Goal: Task Accomplishment & Management: Manage account settings

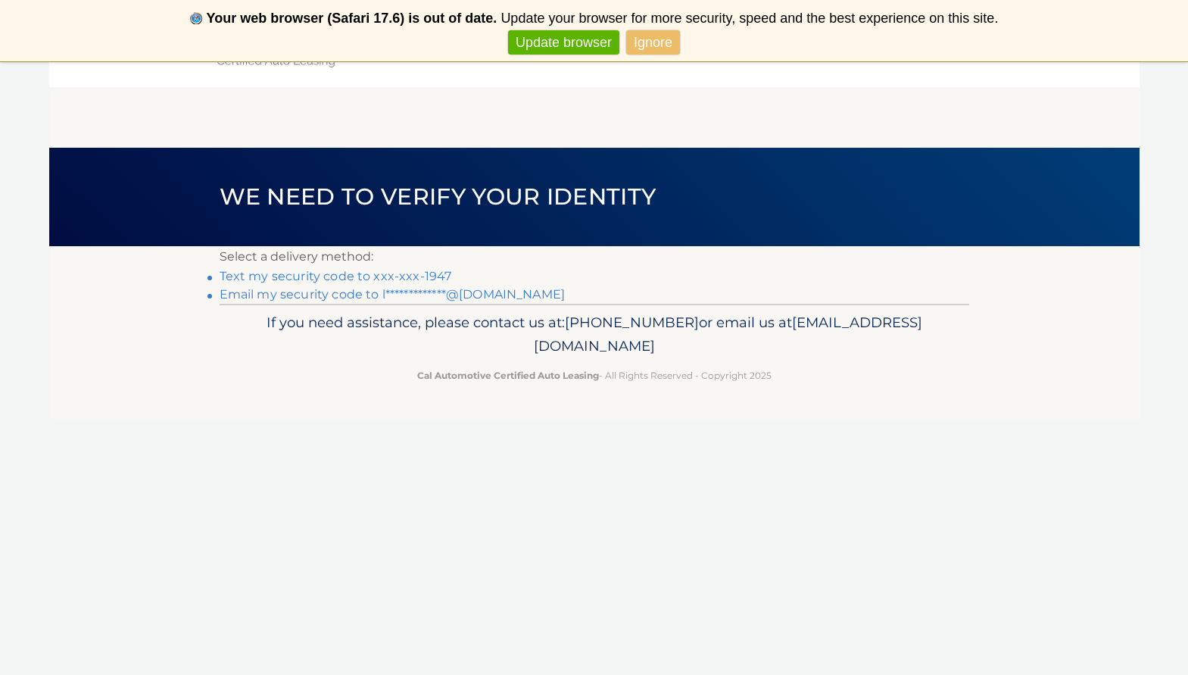
click at [406, 277] on link "Text my security code to xxx-xxx-1947" at bounding box center [336, 276] width 232 height 14
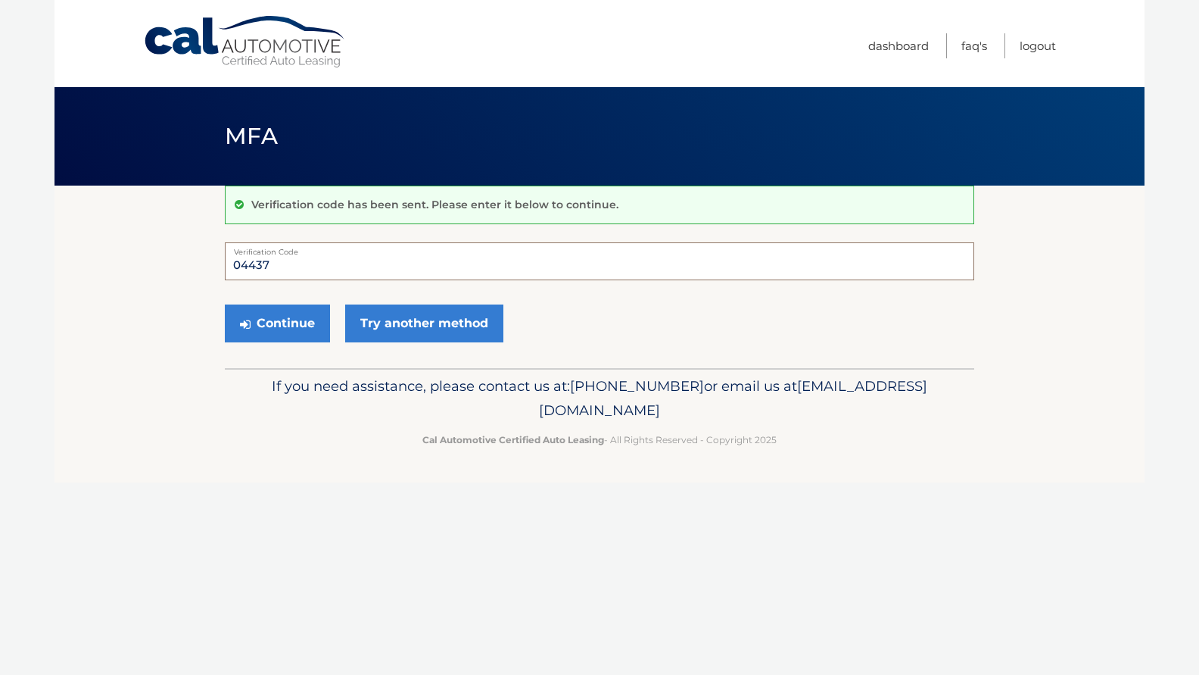
type input "044373"
click at [277, 323] on button "Continue" at bounding box center [277, 323] width 105 height 38
click at [288, 315] on button "Continue" at bounding box center [277, 323] width 105 height 38
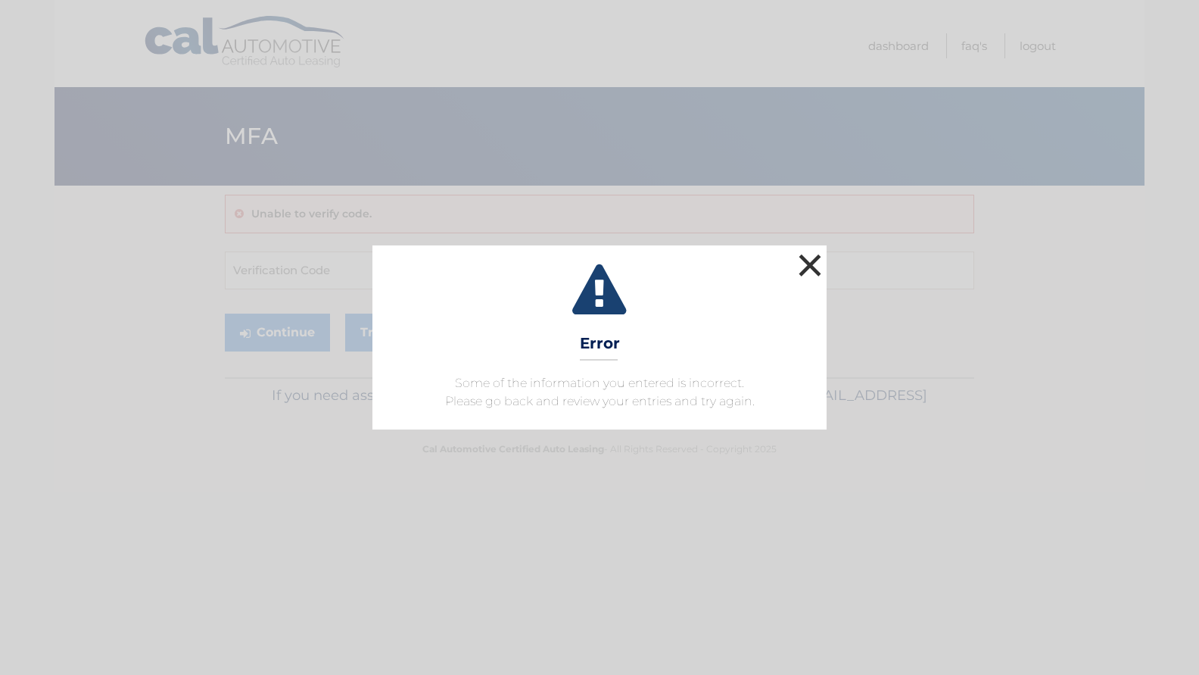
click at [808, 270] on button "×" at bounding box center [810, 265] width 30 height 30
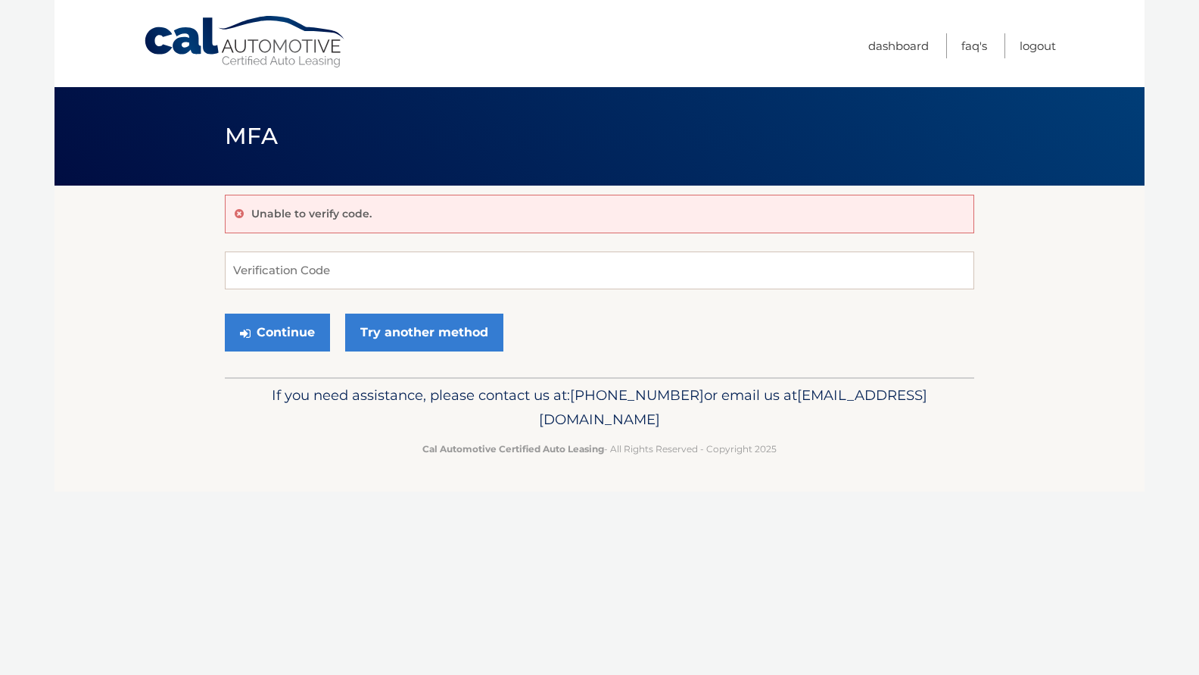
click at [238, 214] on icon at bounding box center [239, 213] width 9 height 11
click at [260, 271] on input "Verification Code" at bounding box center [599, 270] width 749 height 38
paste input "044373"
type input "044373"
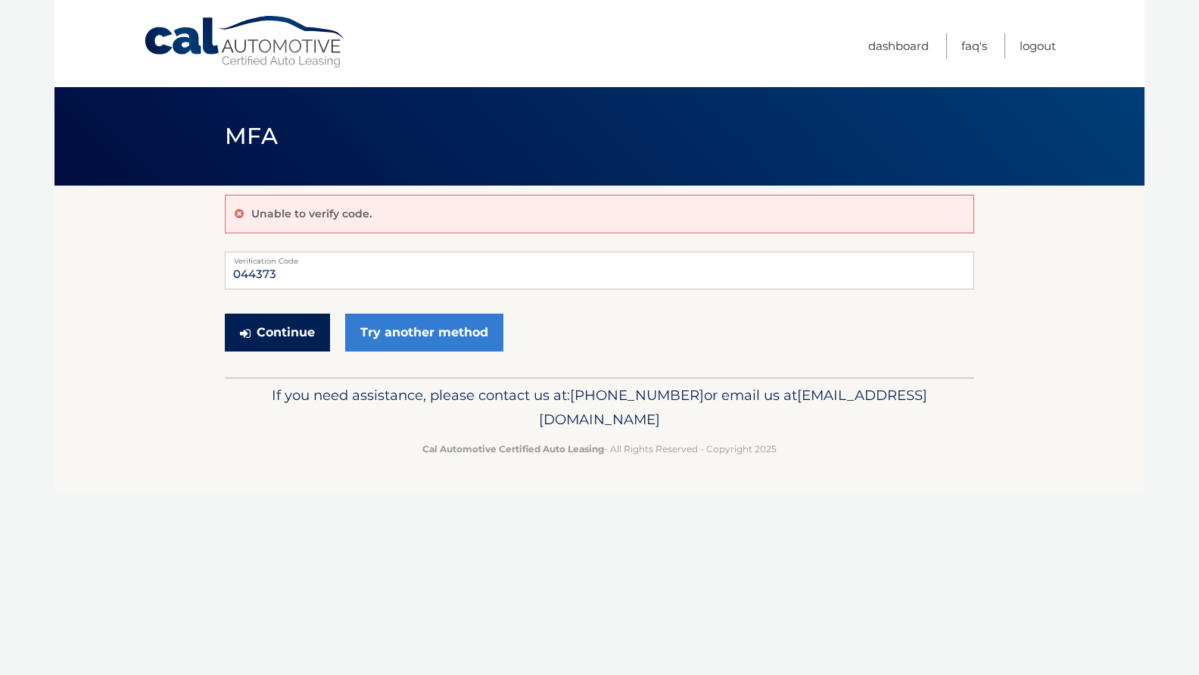
click at [301, 342] on button "Continue" at bounding box center [277, 332] width 105 height 38
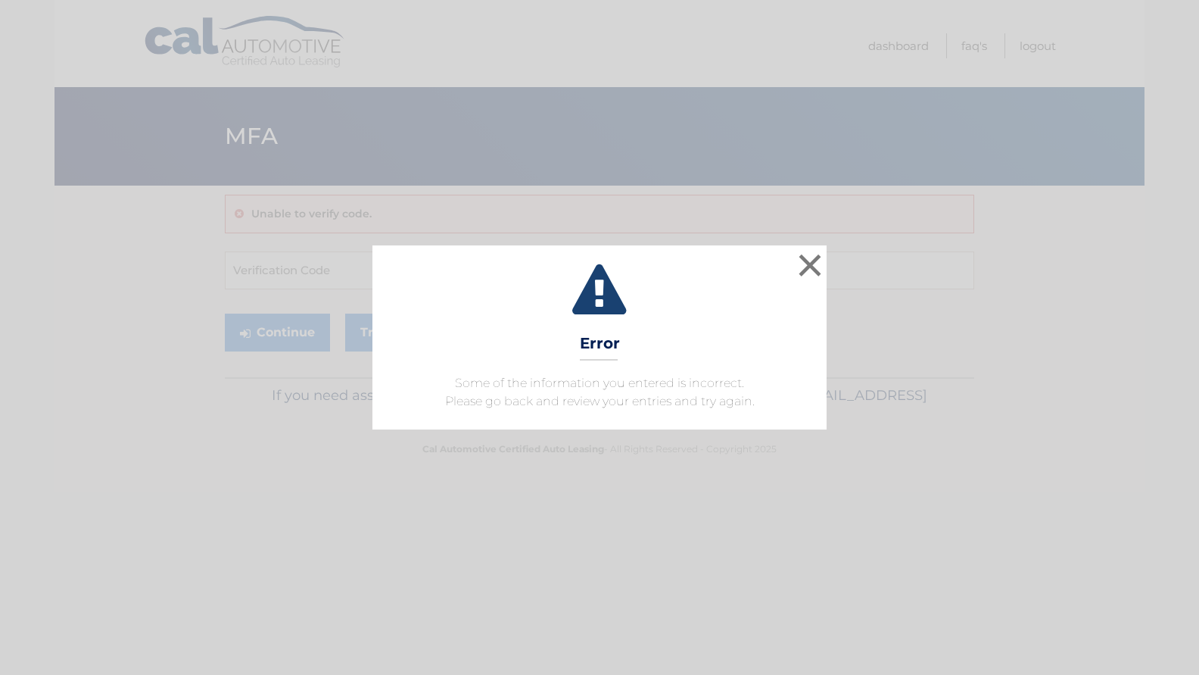
drag, startPoint x: 809, startPoint y: 267, endPoint x: 794, endPoint y: 264, distance: 15.4
click at [809, 266] on button "×" at bounding box center [810, 265] width 30 height 30
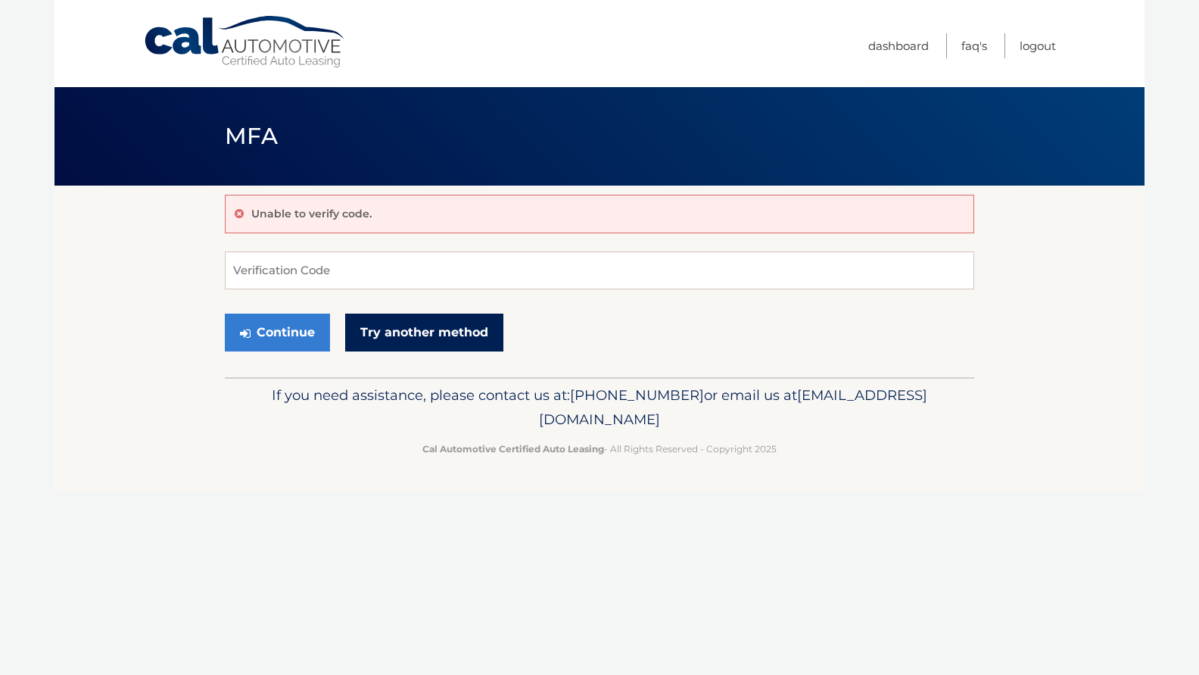
click at [422, 338] on link "Try another method" at bounding box center [424, 332] width 158 height 38
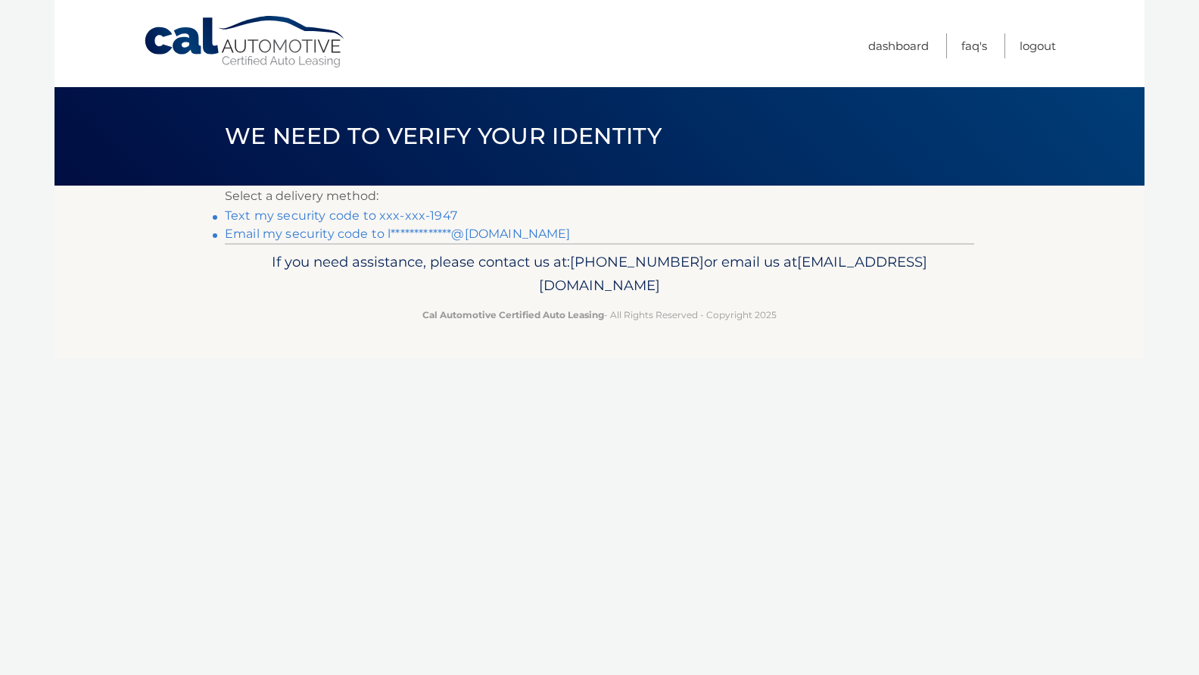
click at [343, 234] on link "**********" at bounding box center [398, 233] width 346 height 14
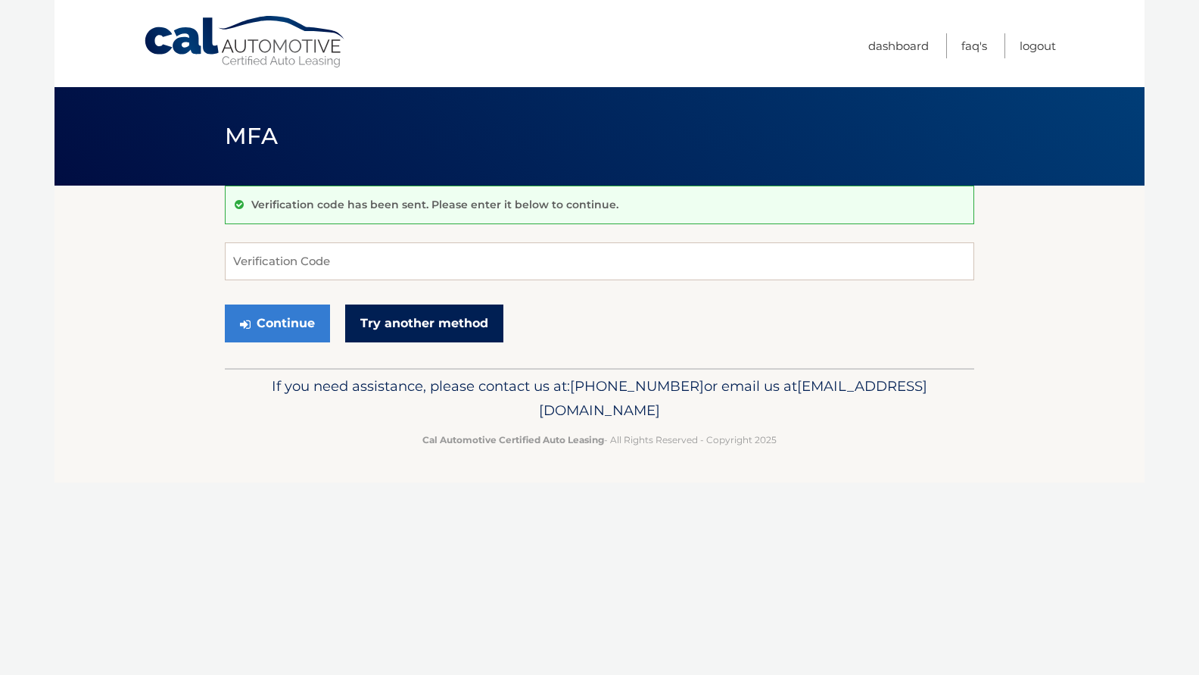
click at [423, 328] on link "Try another method" at bounding box center [424, 323] width 158 height 38
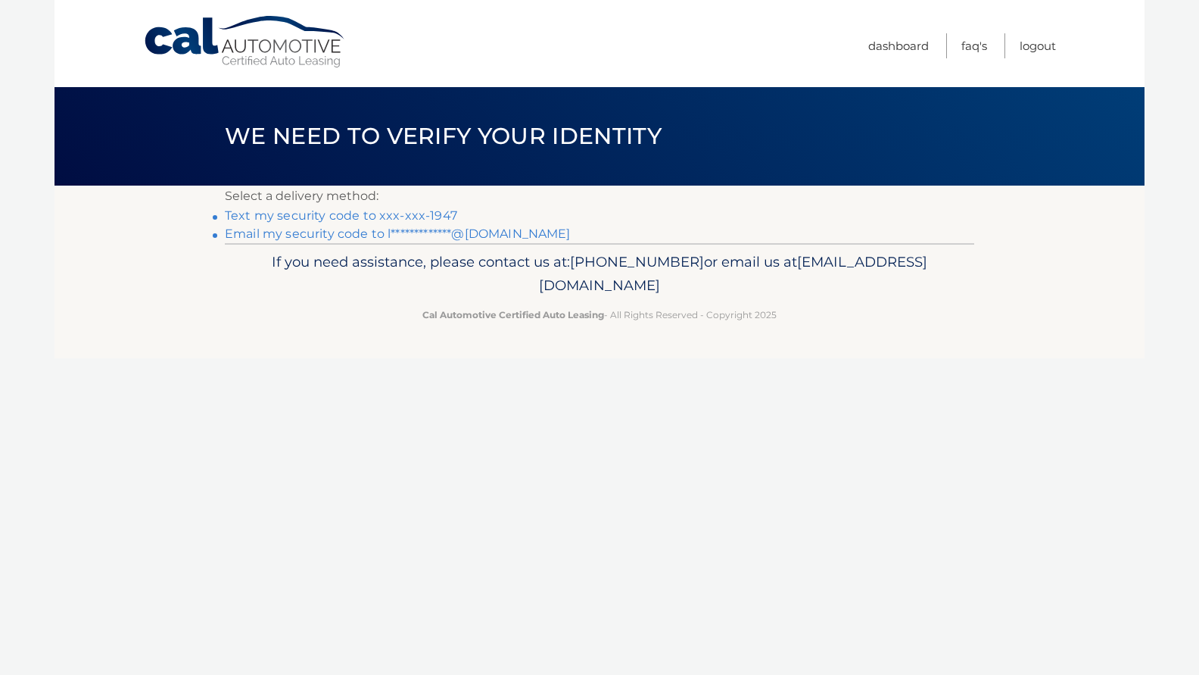
click at [480, 235] on link "**********" at bounding box center [398, 233] width 346 height 14
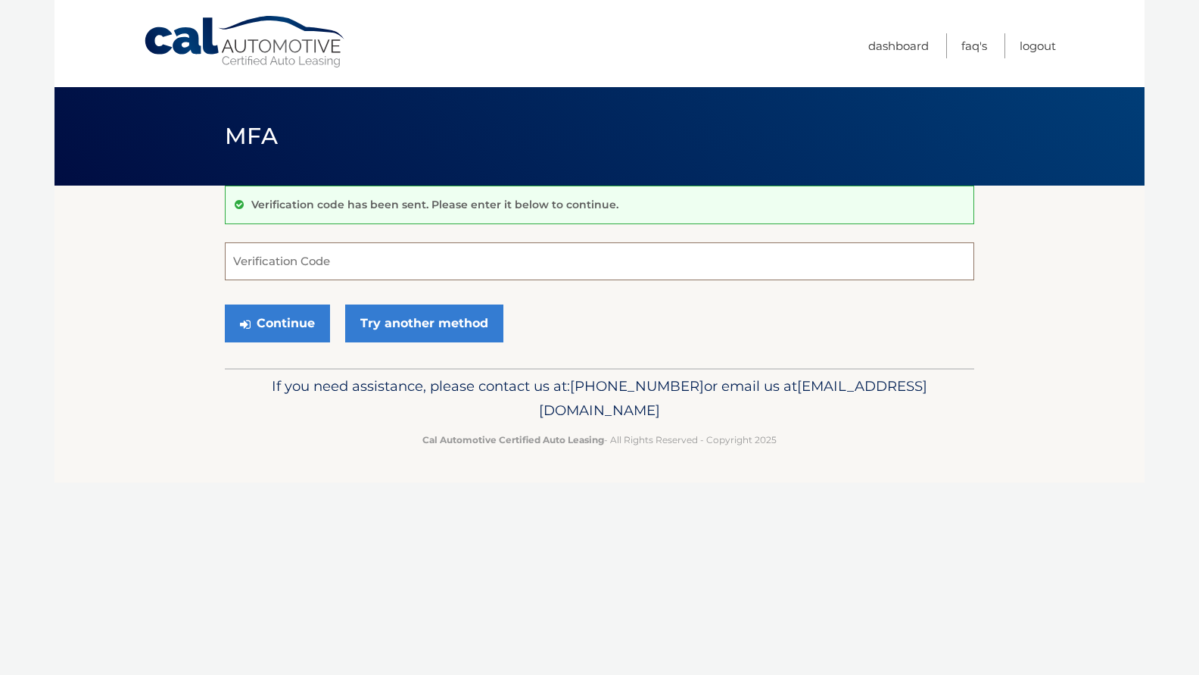
click at [294, 266] on input "Verification Code" at bounding box center [599, 261] width 749 height 38
type input "134148"
click at [291, 331] on button "Continue" at bounding box center [277, 323] width 105 height 38
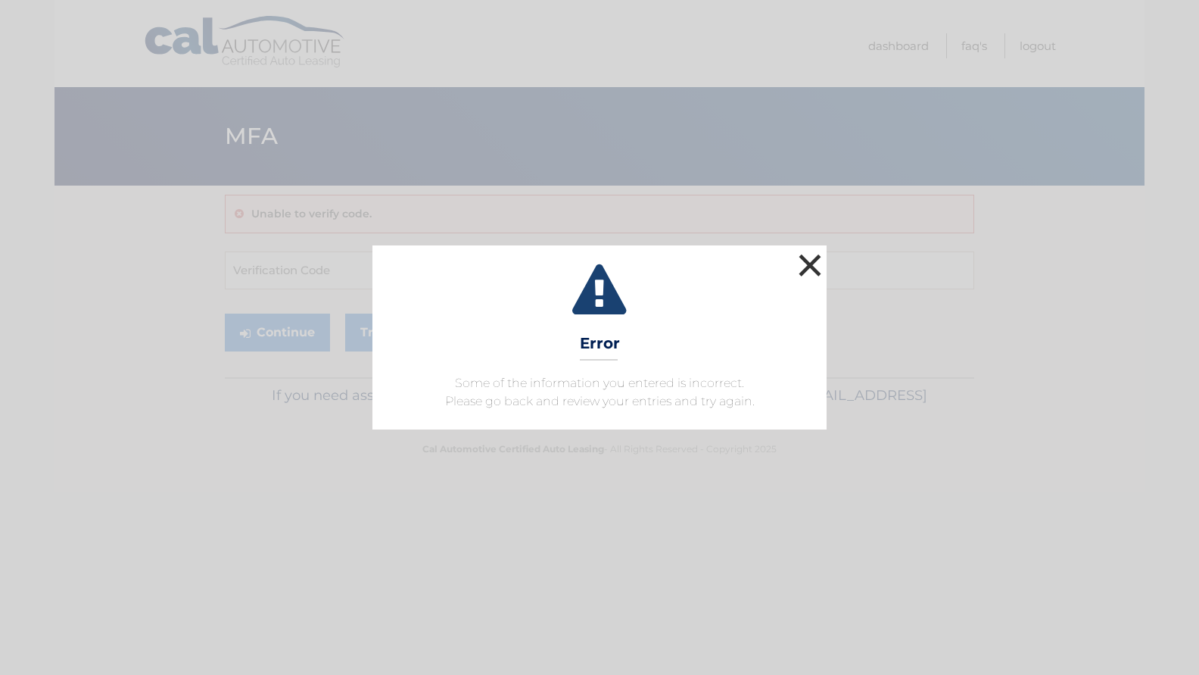
click at [809, 269] on button "×" at bounding box center [810, 265] width 30 height 30
